Goal: Contribute content: Contribute content

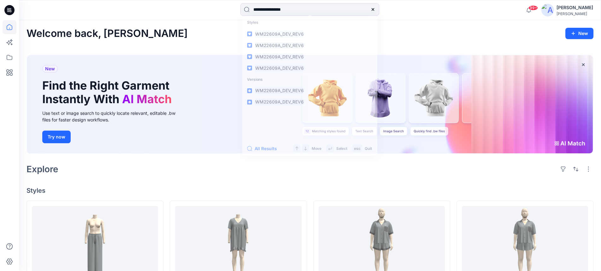
click at [7, 9] on icon at bounding box center [9, 10] width 10 height 10
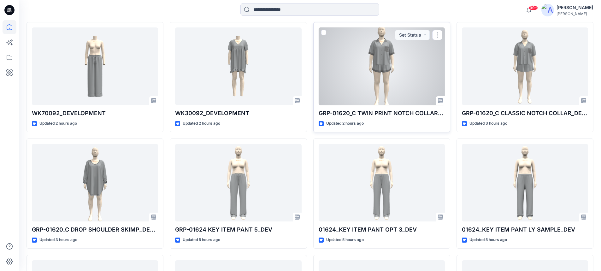
scroll to position [189, 0]
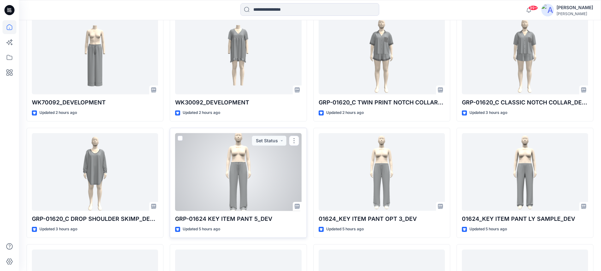
click at [237, 166] on div at bounding box center [238, 172] width 126 height 78
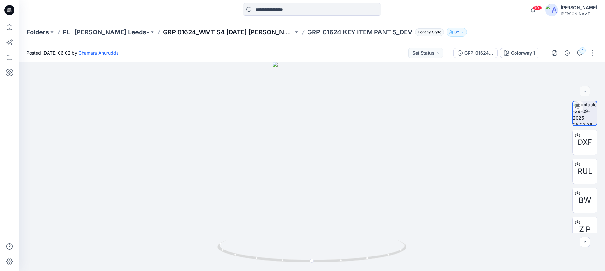
click at [183, 34] on p "GRP 01624_WMT S4 [DATE] [PERSON_NAME]" at bounding box center [228, 32] width 131 height 9
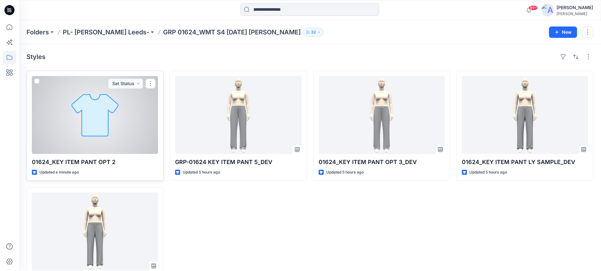
click at [144, 96] on div at bounding box center [95, 115] width 126 height 78
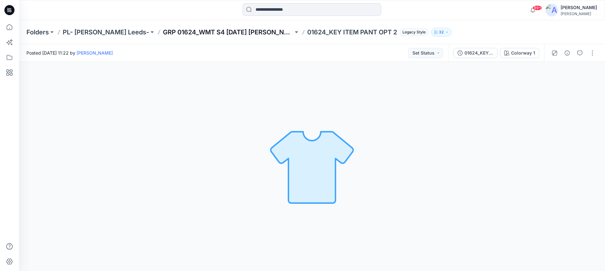
click at [173, 33] on p "GRP 01624_WMT S4 Halloween KIP" at bounding box center [228, 32] width 131 height 9
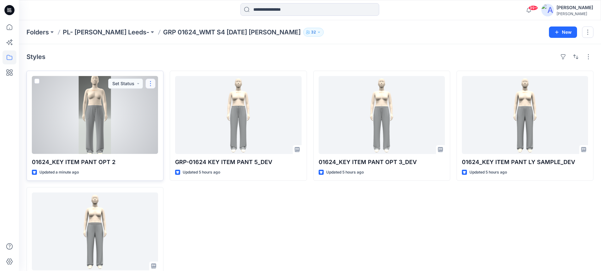
click at [152, 84] on button "button" at bounding box center [150, 84] width 10 height 10
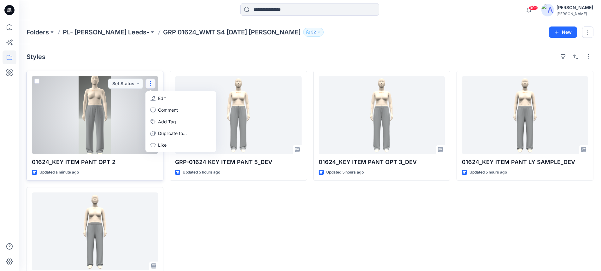
click at [163, 95] on p "Edit" at bounding box center [162, 98] width 8 height 7
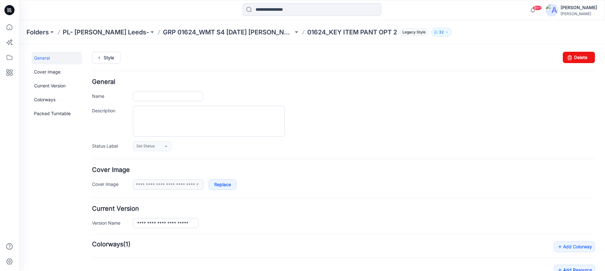
type input "**********"
click at [569, 58] on icon at bounding box center [570, 57] width 9 height 11
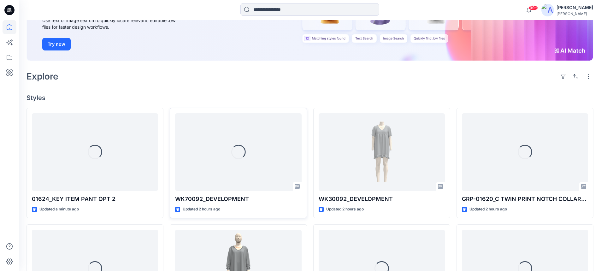
scroll to position [95, 0]
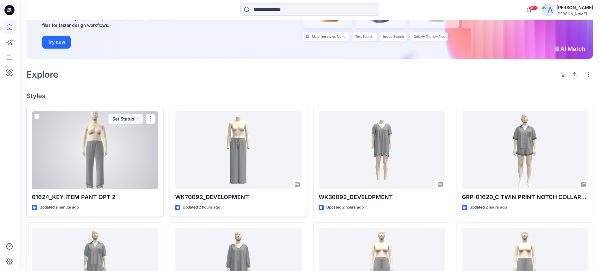
click at [119, 144] on div at bounding box center [95, 150] width 126 height 78
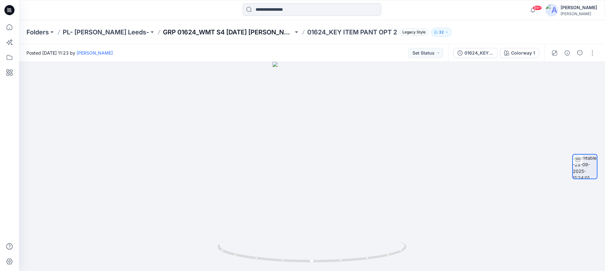
click at [163, 32] on p "GRP 01624_WMT S4 [DATE] [PERSON_NAME]" at bounding box center [228, 32] width 131 height 9
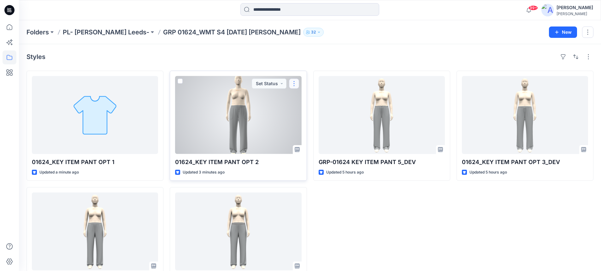
click at [294, 85] on button "button" at bounding box center [294, 84] width 10 height 10
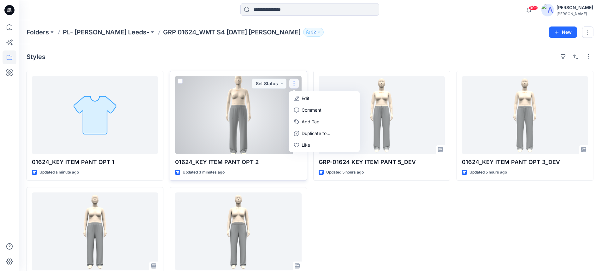
click at [304, 98] on p "Edit" at bounding box center [305, 98] width 8 height 7
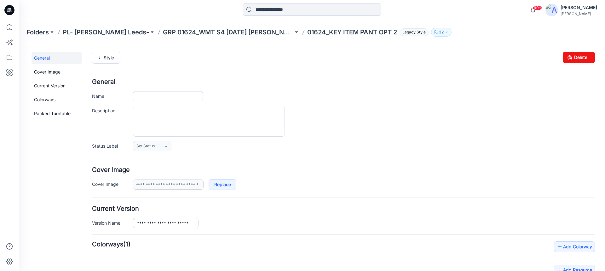
type input "**********"
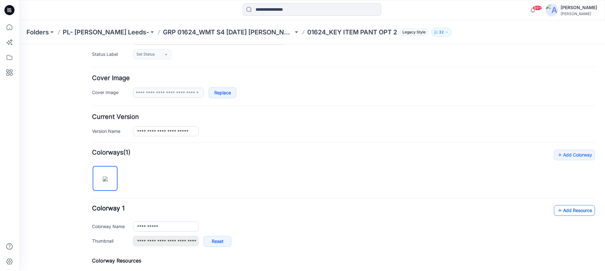
scroll to position [126, 0]
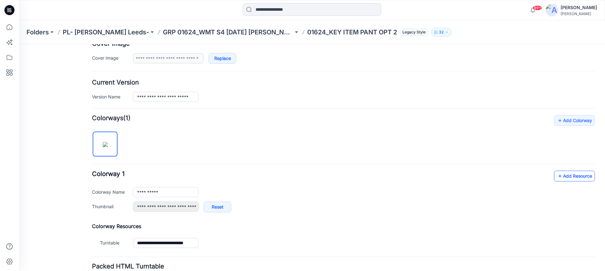
click at [563, 174] on link "Add Resource" at bounding box center [574, 176] width 41 height 11
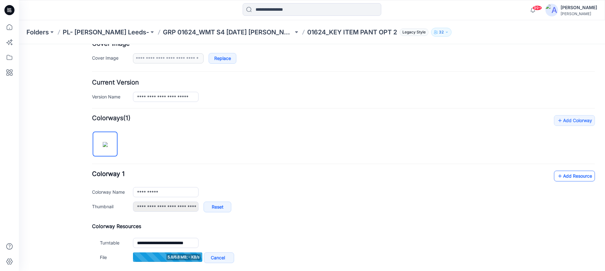
click at [557, 177] on icon at bounding box center [560, 176] width 6 height 10
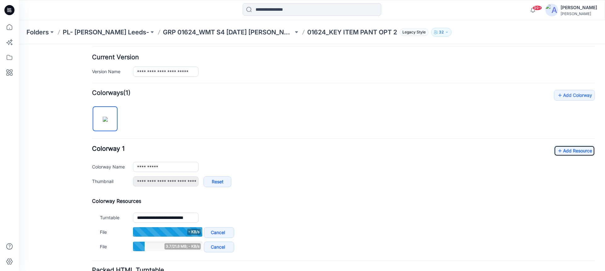
scroll to position [158, 0]
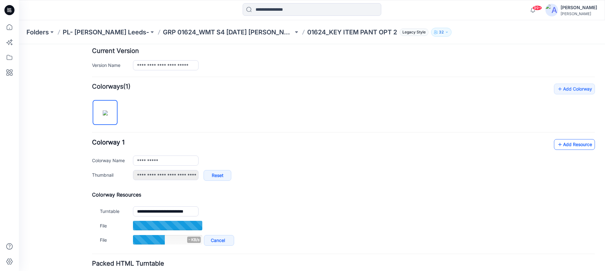
click at [576, 145] on link "Add Resource" at bounding box center [574, 144] width 41 height 11
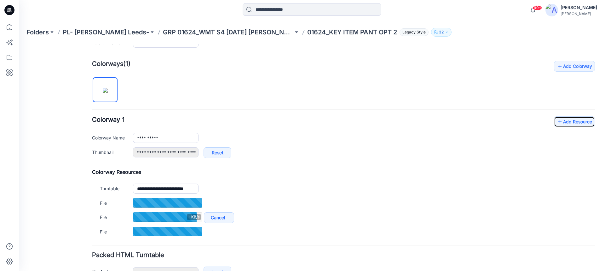
scroll to position [189, 0]
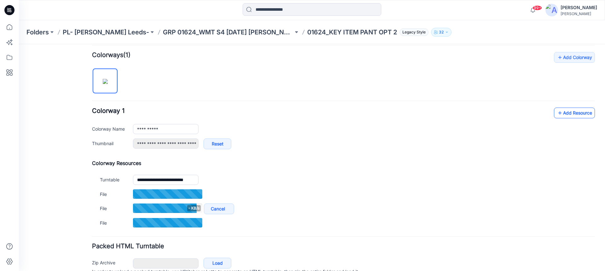
click at [557, 115] on icon at bounding box center [560, 113] width 6 height 10
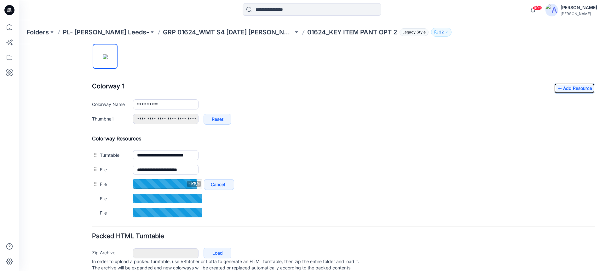
scroll to position [235, 0]
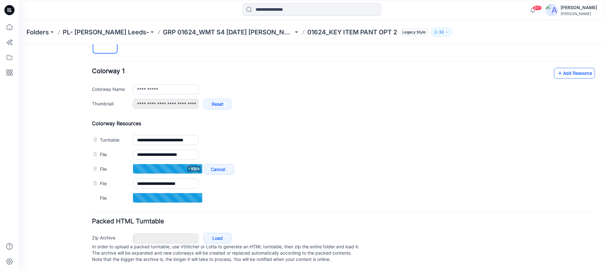
click at [558, 68] on link "Add Resource" at bounding box center [574, 73] width 41 height 11
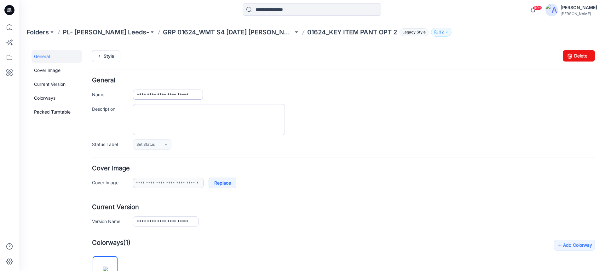
scroll to position [0, 0]
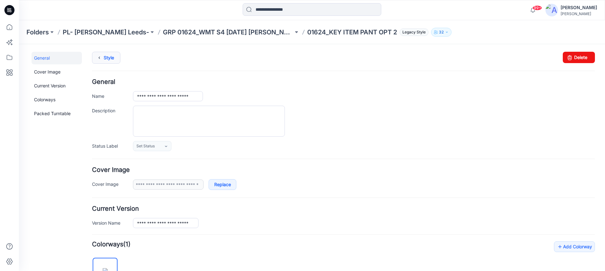
click at [110, 58] on link "Style" at bounding box center [106, 58] width 28 height 12
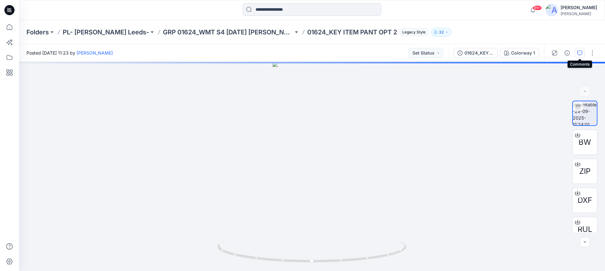
click at [580, 53] on icon "button" at bounding box center [580, 52] width 5 height 5
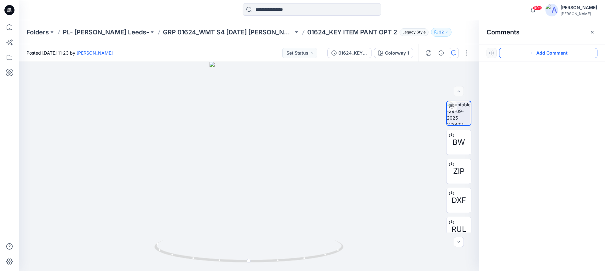
click at [546, 54] on button "Add Comment" at bounding box center [548, 53] width 98 height 10
click at [260, 194] on div "1" at bounding box center [249, 166] width 460 height 209
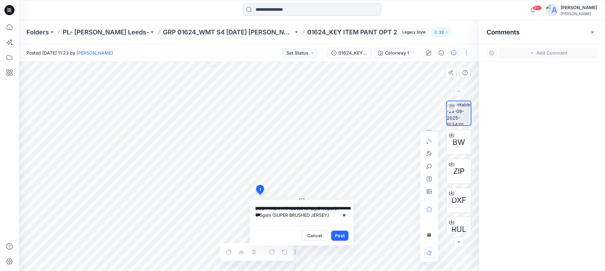
click at [296, 209] on textarea "**********" at bounding box center [301, 212] width 103 height 25
click at [249, 210] on div "**********" at bounding box center [249, 166] width 460 height 209
type textarea "**********"
click at [338, 237] on button "Post" at bounding box center [339, 235] width 17 height 10
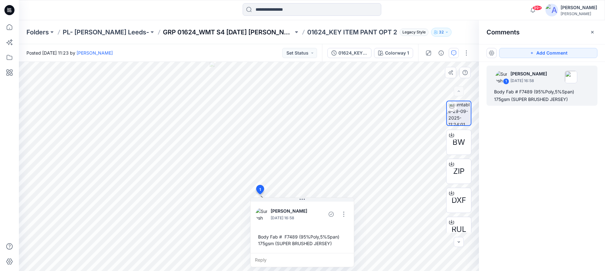
click at [178, 33] on p "GRP 01624_WMT S4 [DATE] [PERSON_NAME]" at bounding box center [228, 32] width 131 height 9
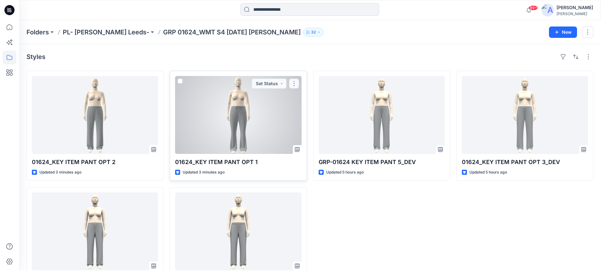
click at [295, 84] on button "button" at bounding box center [294, 84] width 10 height 10
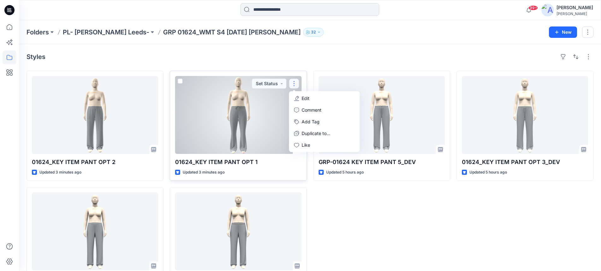
click at [305, 97] on p "Edit" at bounding box center [305, 98] width 8 height 7
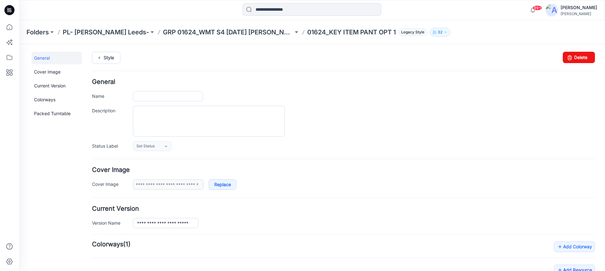
type input "**********"
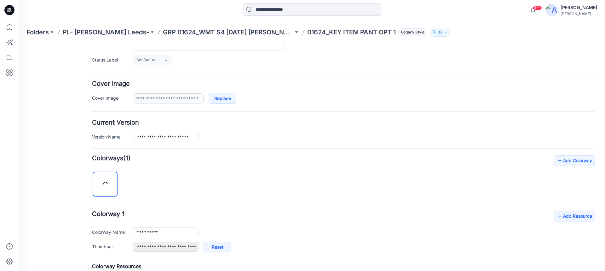
scroll to position [95, 0]
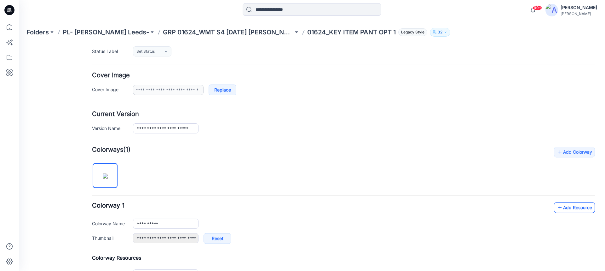
click at [566, 209] on link "Add Resource" at bounding box center [574, 207] width 41 height 11
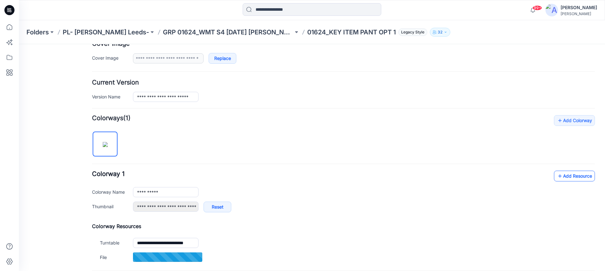
click at [573, 172] on link "Add Resource" at bounding box center [574, 176] width 41 height 11
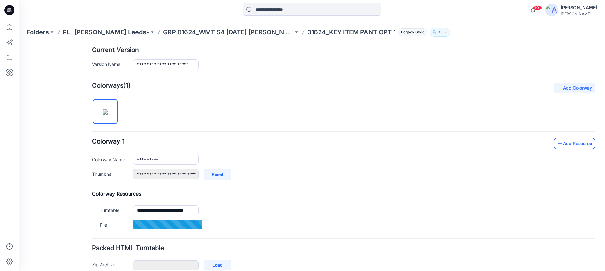
scroll to position [189, 0]
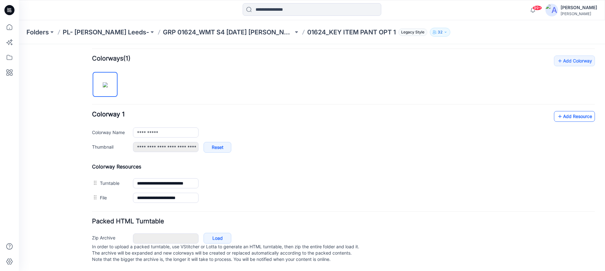
click at [564, 114] on link "Add Resource" at bounding box center [574, 116] width 41 height 11
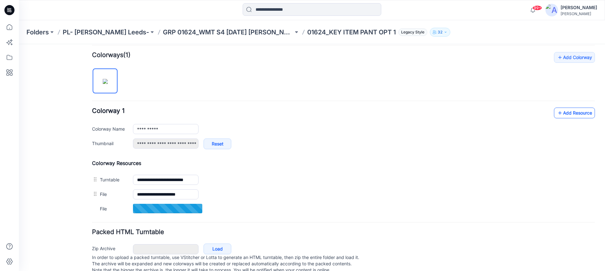
click at [562, 115] on link "Add Resource" at bounding box center [574, 113] width 41 height 11
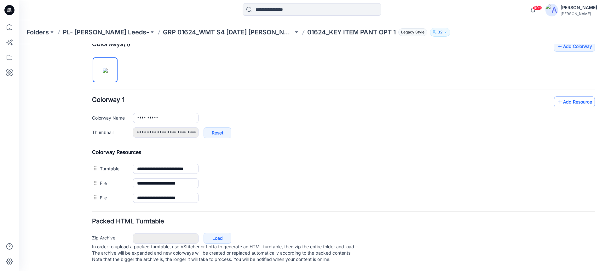
click at [570, 96] on link "Add Resource" at bounding box center [574, 101] width 41 height 11
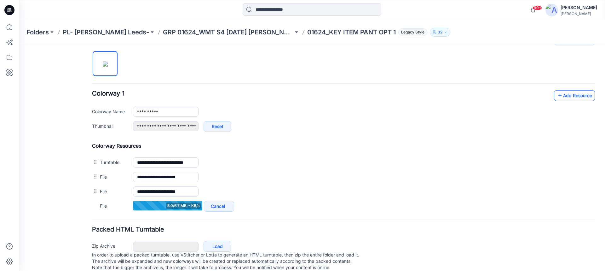
click at [562, 96] on link "Add Resource" at bounding box center [574, 95] width 41 height 11
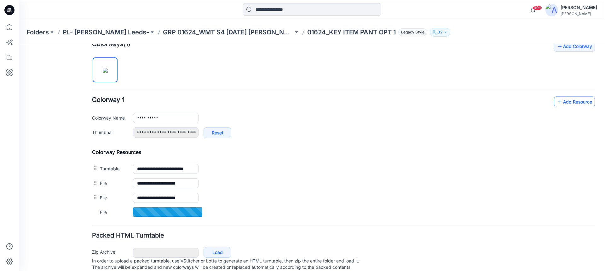
scroll to position [189, 0]
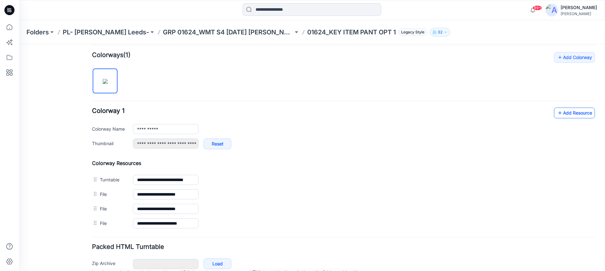
click at [562, 113] on link "Add Resource" at bounding box center [574, 113] width 41 height 11
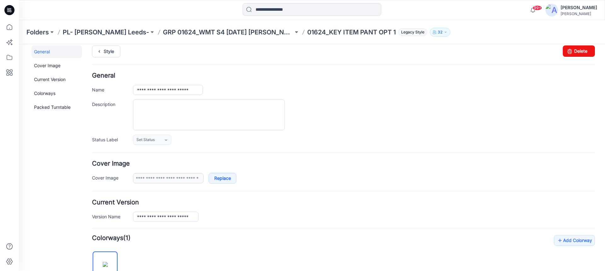
scroll to position [0, 0]
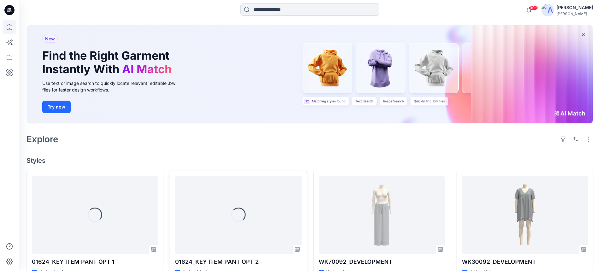
scroll to position [95, 0]
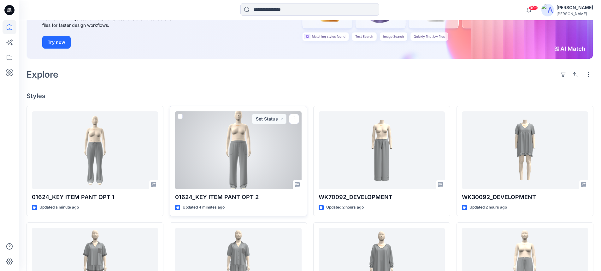
click at [230, 149] on div at bounding box center [238, 150] width 126 height 78
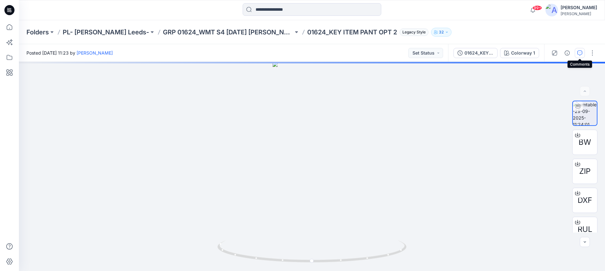
click at [578, 54] on icon "button" at bounding box center [580, 52] width 5 height 5
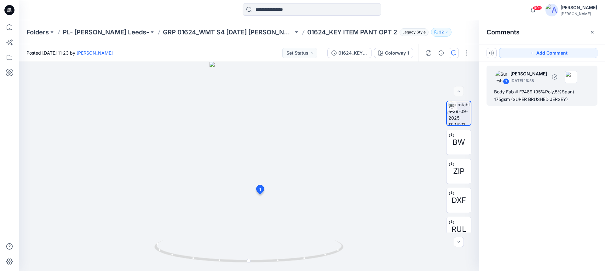
click at [529, 96] on div "Body Fab # F7489 (95%Poly,5%Span) 175gsm (SUPER BRUSHED JERSEY)" at bounding box center [542, 95] width 96 height 15
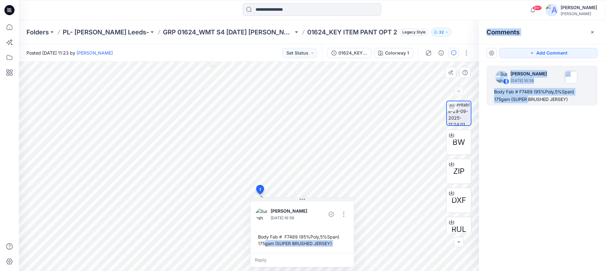
drag, startPoint x: 259, startPoint y: 237, endPoint x: 265, endPoint y: 243, distance: 7.6
click at [265, 243] on div "Body Fab # F7489 (95%Poly,5%Span) 175gsm (SUPER BRUSHED JERSEY)" at bounding box center [302, 240] width 93 height 18
click at [262, 239] on div "Body Fab # F7489 (95%Poly,5%Span) 175gsm (SUPER BRUSHED JERSEY)" at bounding box center [302, 240] width 93 height 18
click at [264, 236] on div "Body Fab # F7489 (95%Poly,5%Span) 175gsm (SUPER BRUSHED JERSEY)" at bounding box center [302, 240] width 93 height 18
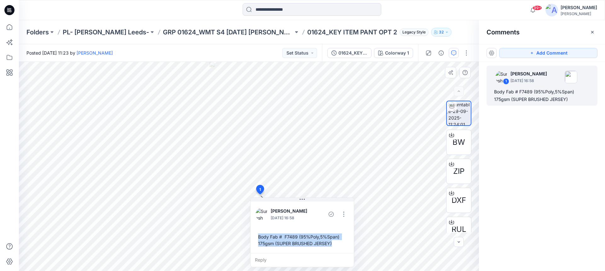
drag, startPoint x: 259, startPoint y: 236, endPoint x: 334, endPoint y: 246, distance: 75.6
click at [334, 246] on div "Body Fab # F7489 (95%Poly,5%Span) 175gsm (SUPER BRUSHED JERSEY)" at bounding box center [302, 240] width 93 height 18
copy div "Body Fab # F7489 (95%Poly,5%Span) 175gsm (SUPER BRUSHED JERSEY)"
click at [10, 12] on icon at bounding box center [9, 10] width 10 height 10
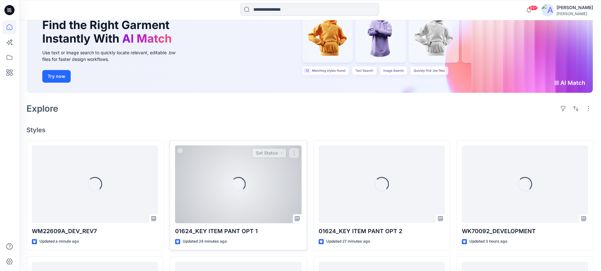
scroll to position [63, 0]
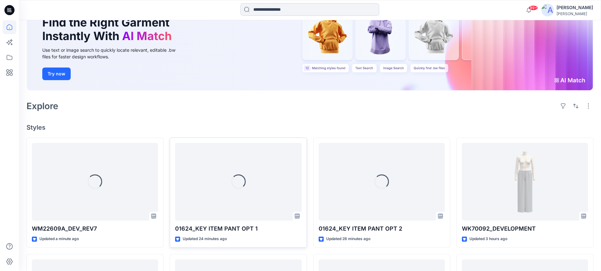
click at [266, 9] on input at bounding box center [309, 9] width 139 height 13
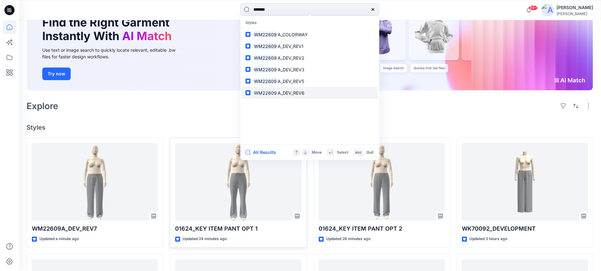
type input "*******"
click at [295, 93] on span "A_DEV_REV6" at bounding box center [290, 92] width 27 height 5
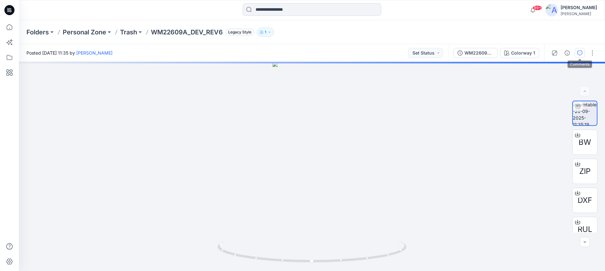
click at [579, 56] on button "button" at bounding box center [580, 53] width 10 height 10
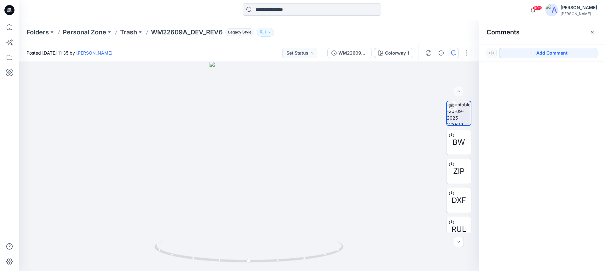
click at [263, 9] on input at bounding box center [312, 9] width 139 height 13
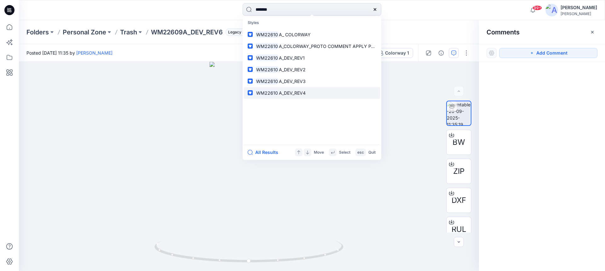
type input "*******"
click at [292, 95] on span "A_DEV_REV4" at bounding box center [292, 92] width 27 height 5
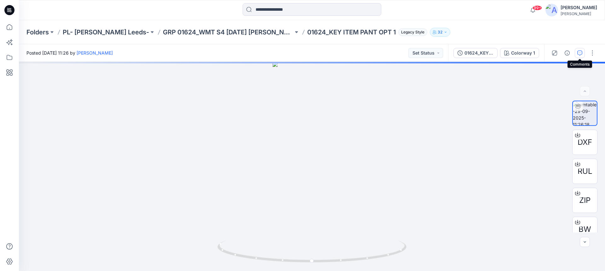
click at [582, 53] on icon "button" at bounding box center [580, 52] width 5 height 5
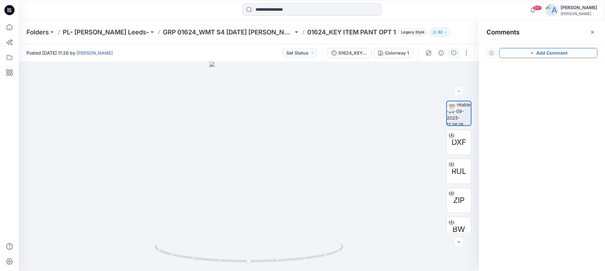
click at [532, 51] on icon "button" at bounding box center [532, 52] width 5 height 5
click at [261, 179] on div "1" at bounding box center [249, 166] width 460 height 209
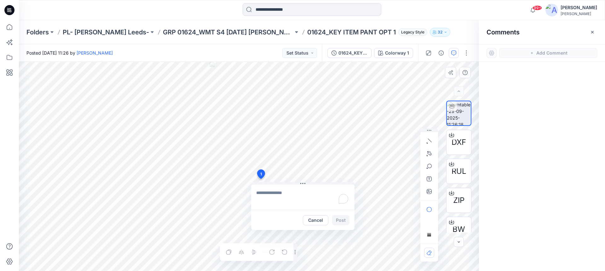
type textarea "**********"
click at [338, 220] on button "Post" at bounding box center [340, 220] width 17 height 10
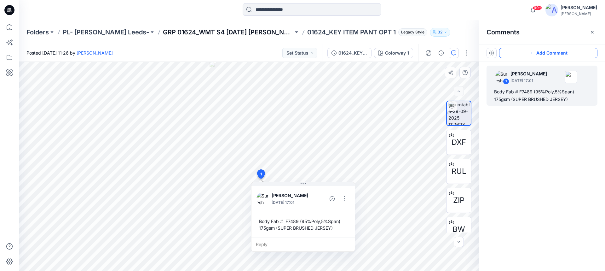
click at [218, 33] on p "GRP 01624_WMT S4 [DATE] [PERSON_NAME]" at bounding box center [228, 32] width 131 height 9
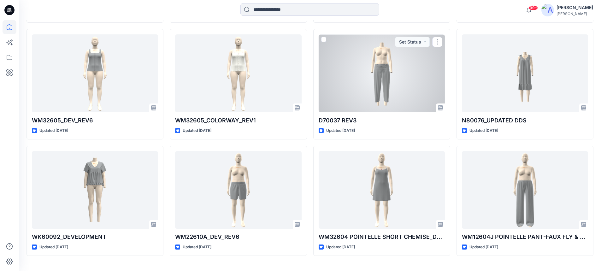
scroll to position [649, 0]
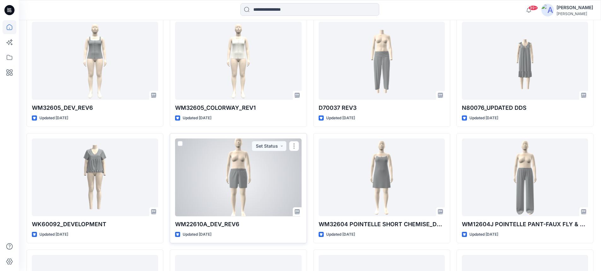
click at [242, 182] on div at bounding box center [238, 177] width 126 height 78
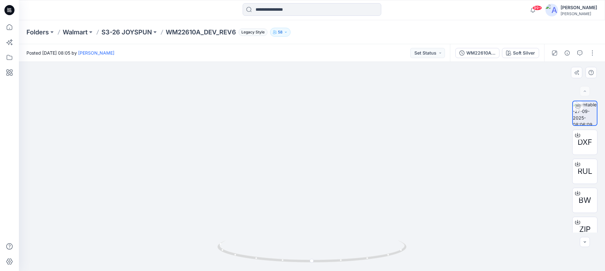
click at [311, 86] on img at bounding box center [312, 65] width 233 height 412
drag, startPoint x: 306, startPoint y: 109, endPoint x: 310, endPoint y: 201, distance: 92.1
click at [310, 201] on img at bounding box center [312, 111] width 233 height 320
drag, startPoint x: 338, startPoint y: 261, endPoint x: 439, endPoint y: 264, distance: 100.6
click at [439, 264] on div at bounding box center [312, 166] width 586 height 209
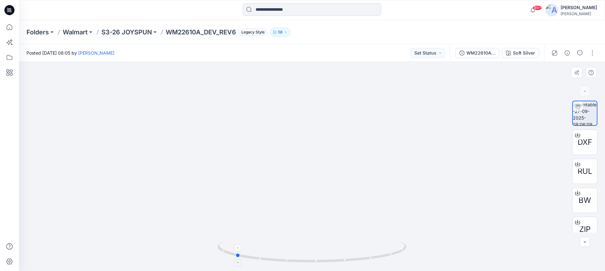
drag, startPoint x: 282, startPoint y: 260, endPoint x: 294, endPoint y: 260, distance: 12.0
click at [294, 260] on icon at bounding box center [313, 252] width 191 height 24
drag, startPoint x: 307, startPoint y: 263, endPoint x: 388, endPoint y: 271, distance: 81.1
click at [388, 271] on div at bounding box center [312, 255] width 189 height 32
click at [117, 33] on p "S3-26 JOYSPUN" at bounding box center [127, 32] width 50 height 9
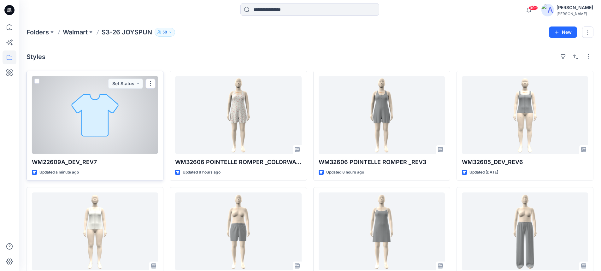
click at [106, 106] on div at bounding box center [95, 115] width 126 height 78
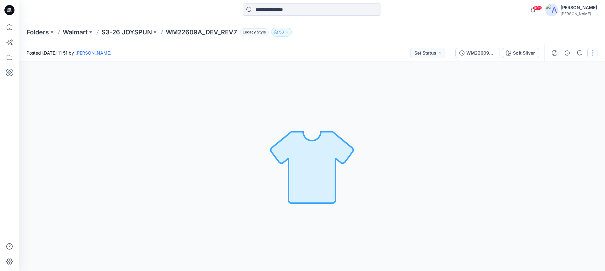
click at [593, 52] on button "button" at bounding box center [593, 53] width 10 height 10
click at [554, 68] on p "Edit" at bounding box center [553, 67] width 8 height 7
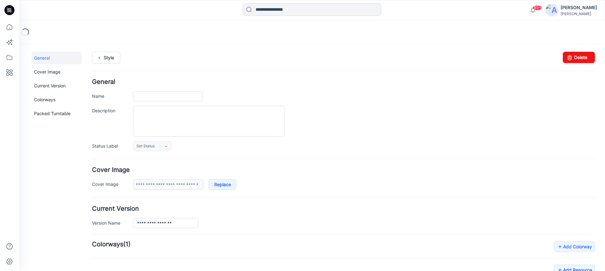
type input "**********"
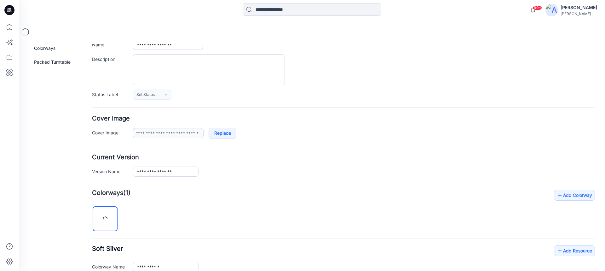
scroll to position [158, 0]
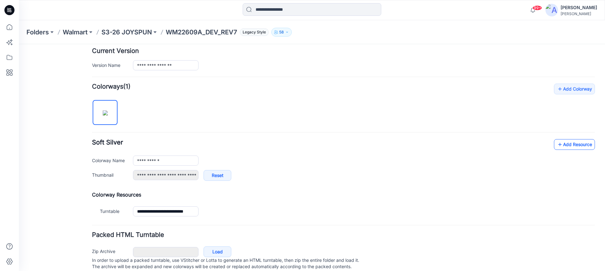
click at [562, 143] on link "Add Resource" at bounding box center [574, 144] width 41 height 11
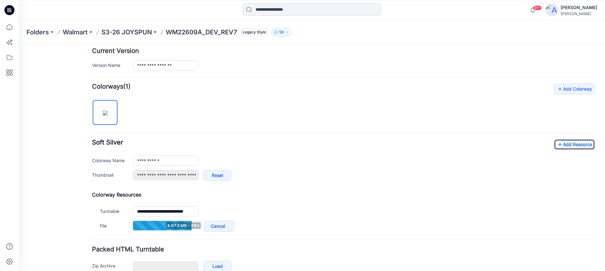
scroll to position [189, 0]
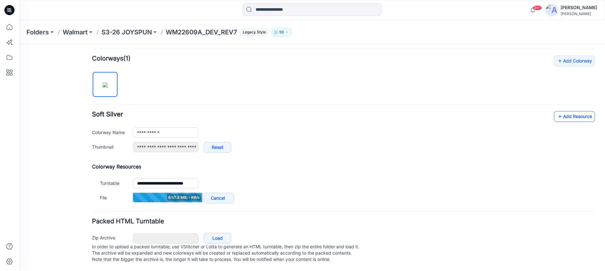
click at [554, 113] on link "Add Resource" at bounding box center [574, 116] width 41 height 11
click at [567, 111] on link "Add Resource" at bounding box center [574, 116] width 41 height 11
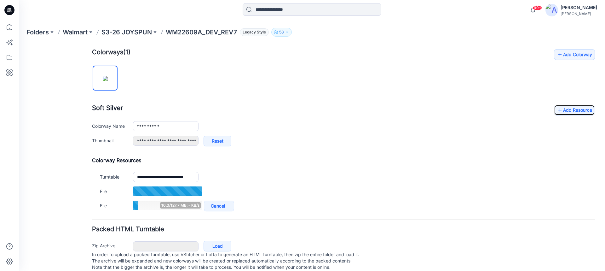
scroll to position [206, 0]
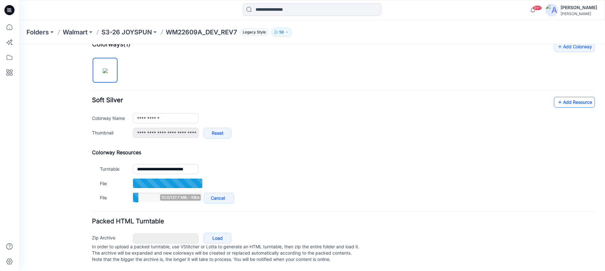
click at [558, 97] on link "Add Resource" at bounding box center [574, 102] width 41 height 11
click at [566, 97] on link "Add Resource" at bounding box center [574, 101] width 41 height 11
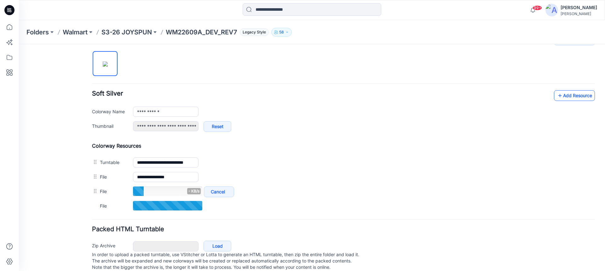
click at [560, 98] on link "Add Resource" at bounding box center [574, 95] width 41 height 11
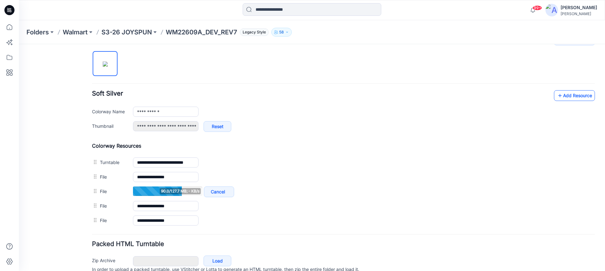
click at [557, 99] on icon at bounding box center [560, 95] width 6 height 10
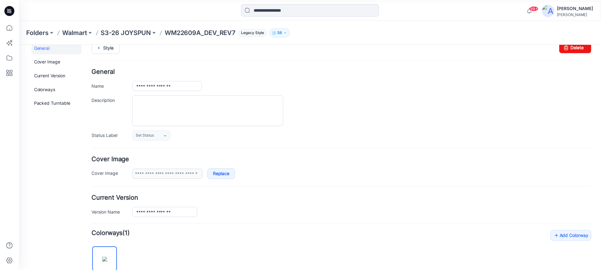
scroll to position [0, 0]
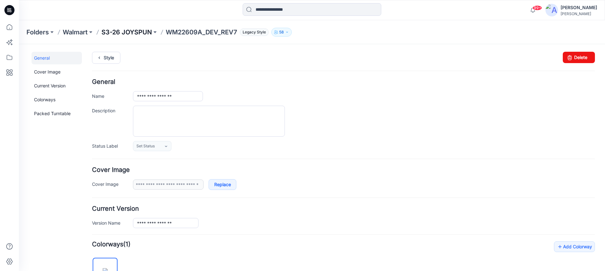
click at [123, 32] on p "S3-26 JOYSPUN" at bounding box center [127, 32] width 50 height 9
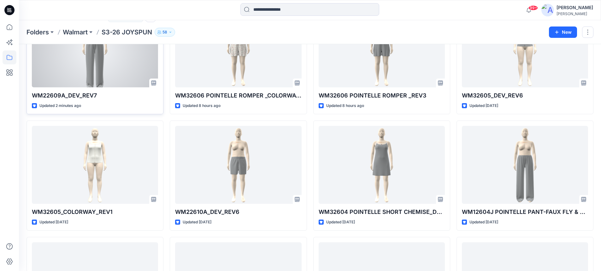
scroll to position [32, 0]
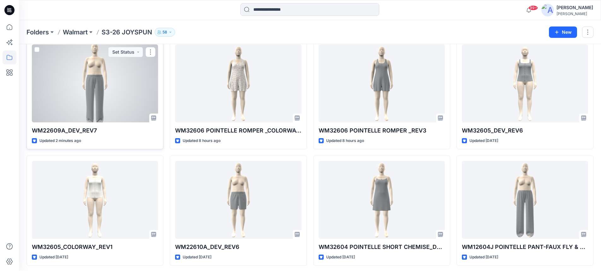
click at [99, 80] on div at bounding box center [95, 83] width 126 height 78
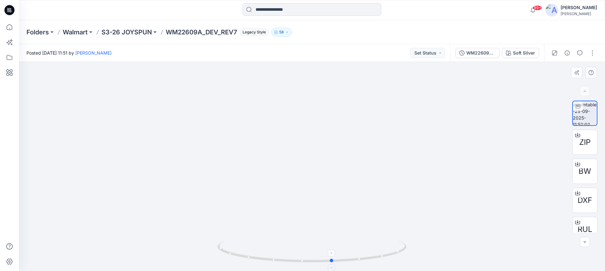
drag, startPoint x: 266, startPoint y: 259, endPoint x: 286, endPoint y: 247, distance: 23.2
click at [286, 247] on icon at bounding box center [313, 252] width 191 height 24
drag, startPoint x: 295, startPoint y: 119, endPoint x: 302, endPoint y: 139, distance: 20.8
click at [302, 139] on img at bounding box center [312, 72] width 233 height 397
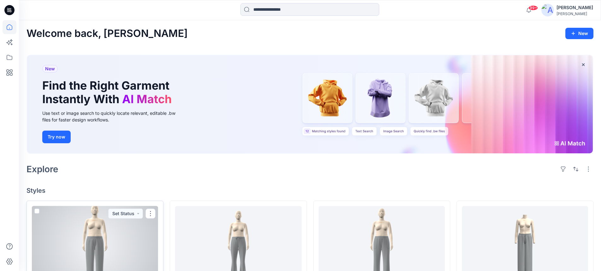
click at [97, 227] on div at bounding box center [95, 245] width 126 height 78
